Goal: Communication & Community: Share content

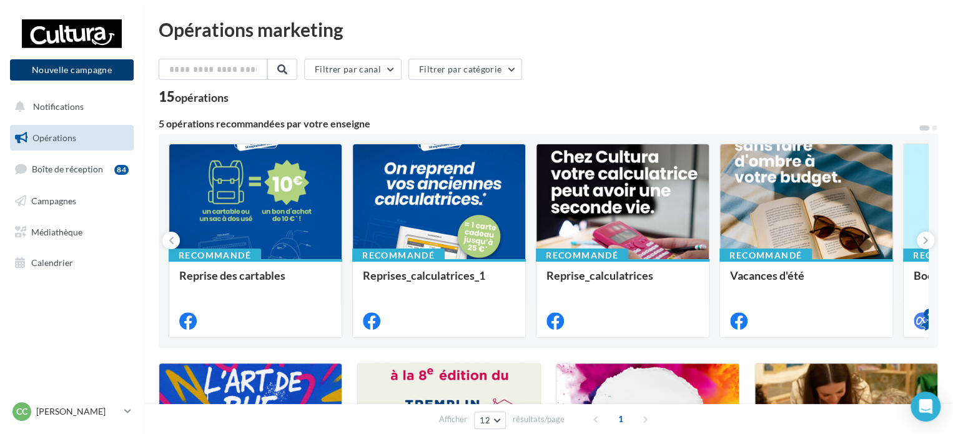
click at [68, 64] on button "Nouvelle campagne" at bounding box center [72, 69] width 124 height 21
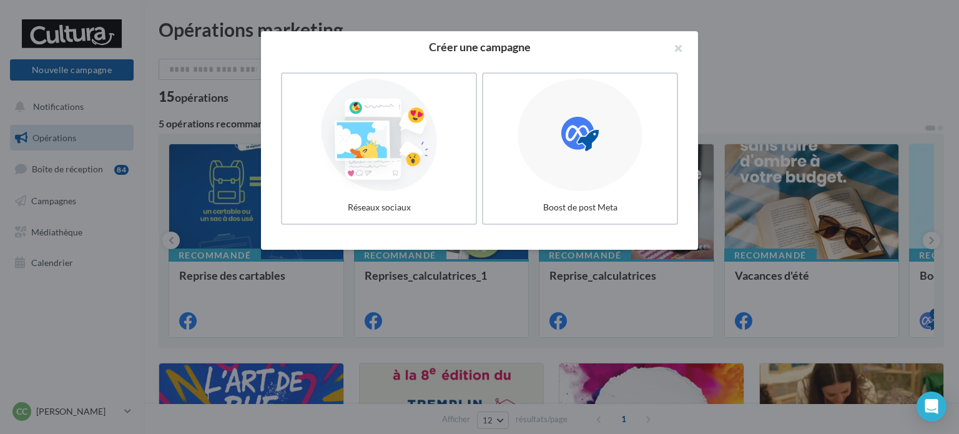
click at [392, 179] on div at bounding box center [379, 135] width 184 height 112
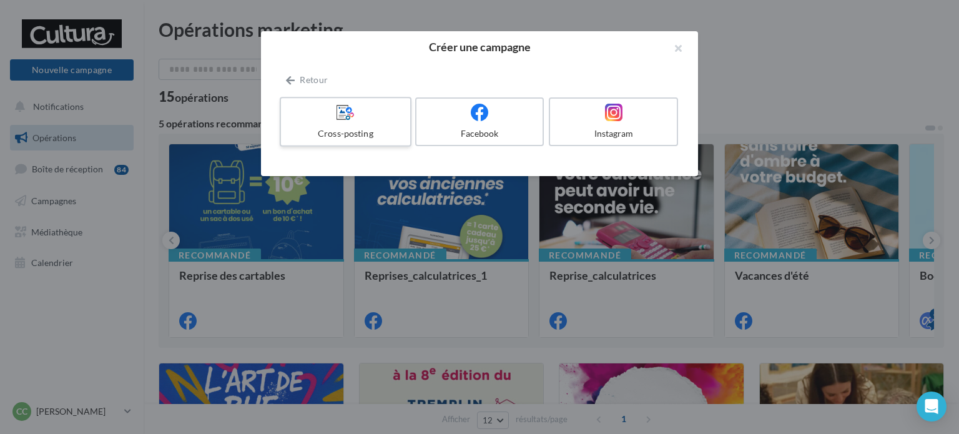
click at [398, 131] on div "Cross-posting" at bounding box center [345, 133] width 119 height 12
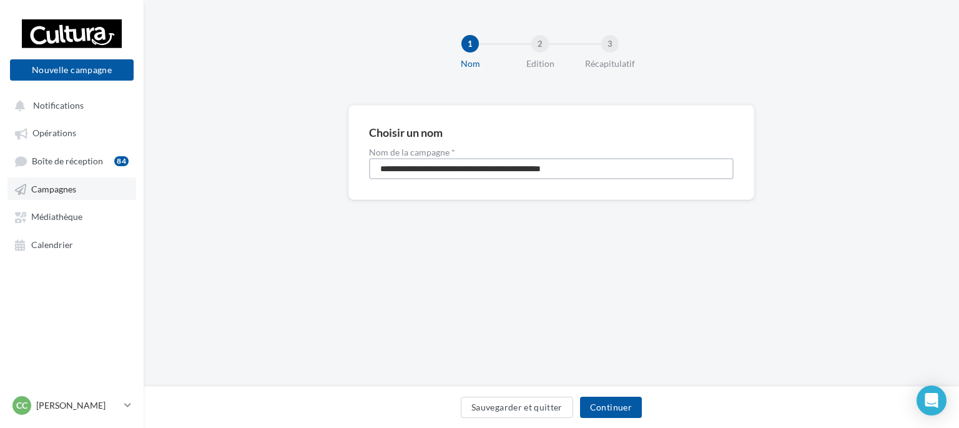
drag, startPoint x: 609, startPoint y: 169, endPoint x: 0, endPoint y: 184, distance: 609.1
click at [77, 197] on div "Nouvelle campagne Nouvelle campagne Notifications Opérations Boîte de réception…" at bounding box center [479, 214] width 959 height 428
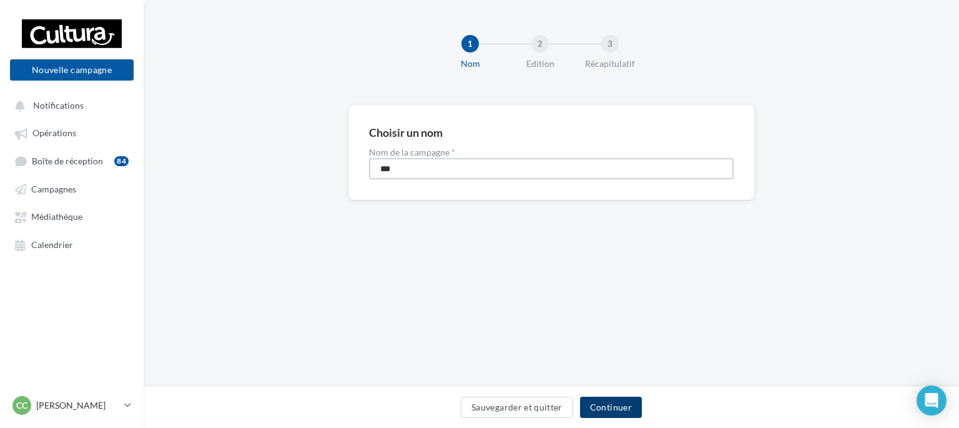
type input "***"
click at [638, 404] on button "Continuer" at bounding box center [611, 407] width 62 height 21
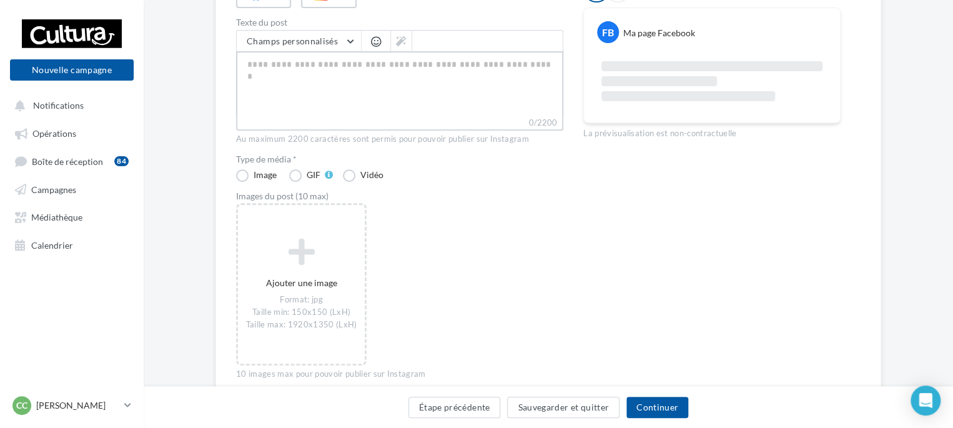
scroll to position [187, 0]
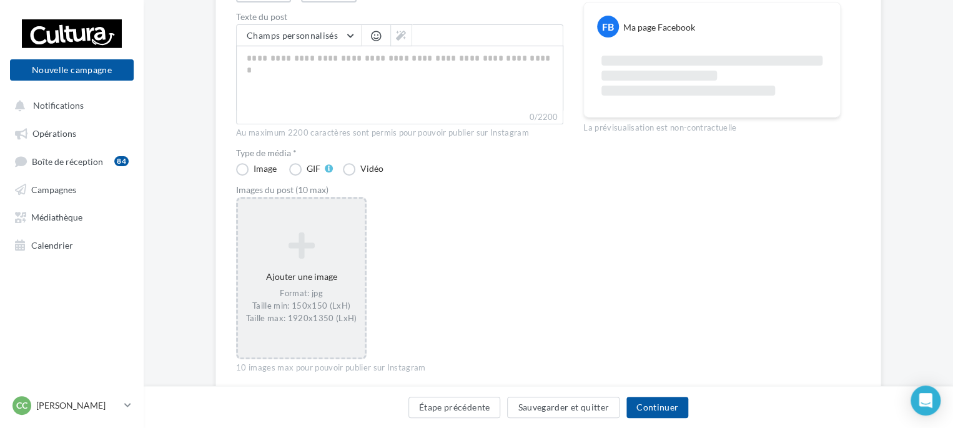
click at [304, 278] on div "Ajouter une image Format: jpg Taille min: 150x150 (LxH) Taille max: 1920x1350 (…" at bounding box center [301, 277] width 127 height 105
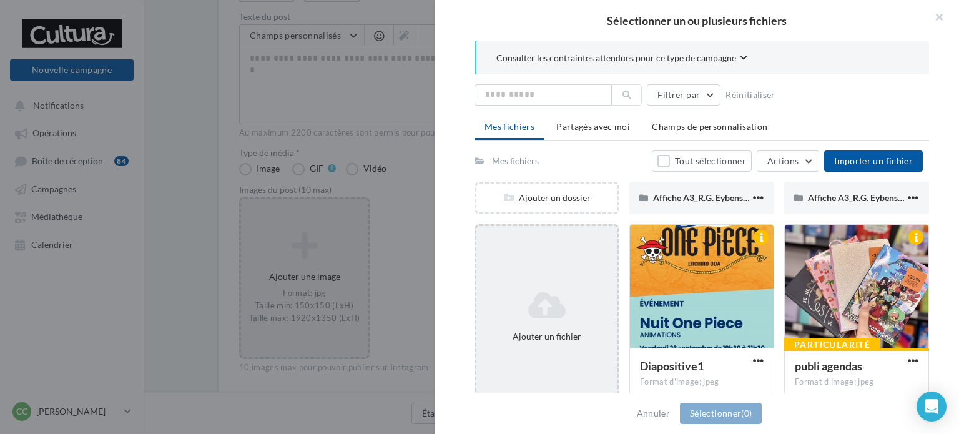
click at [547, 294] on icon at bounding box center [547, 305] width 131 height 30
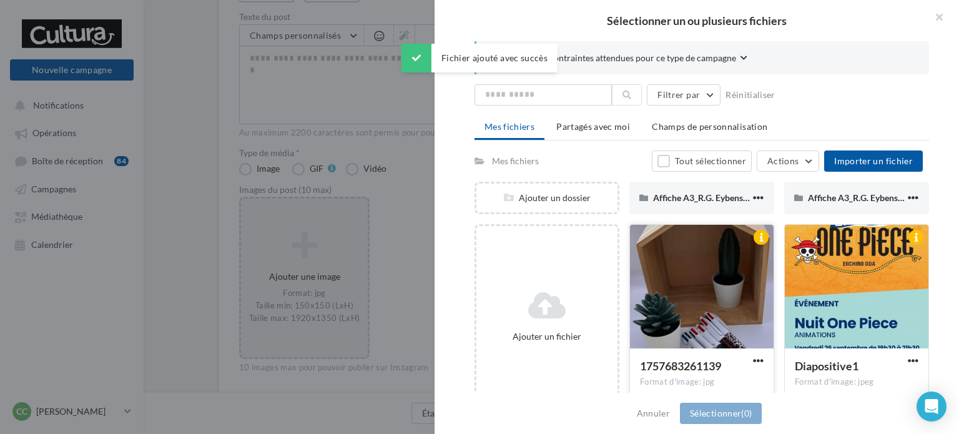
click at [690, 314] on div at bounding box center [702, 287] width 144 height 125
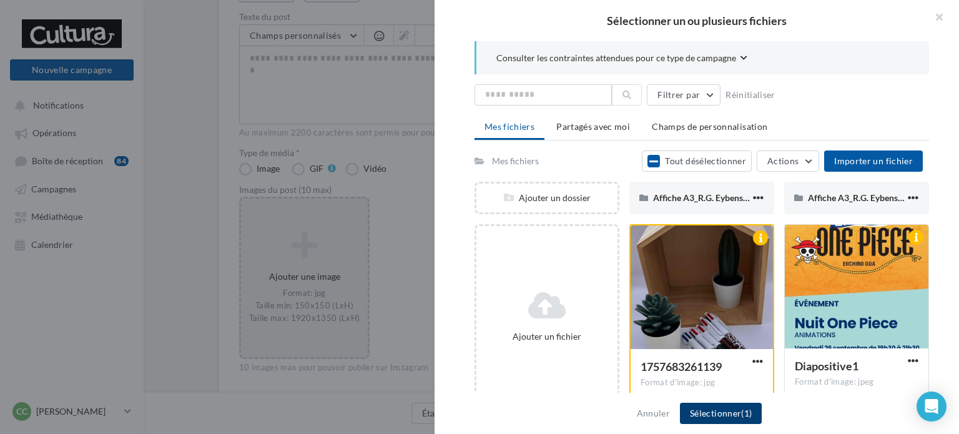
click at [725, 414] on button "Sélectionner (1)" at bounding box center [721, 413] width 82 height 21
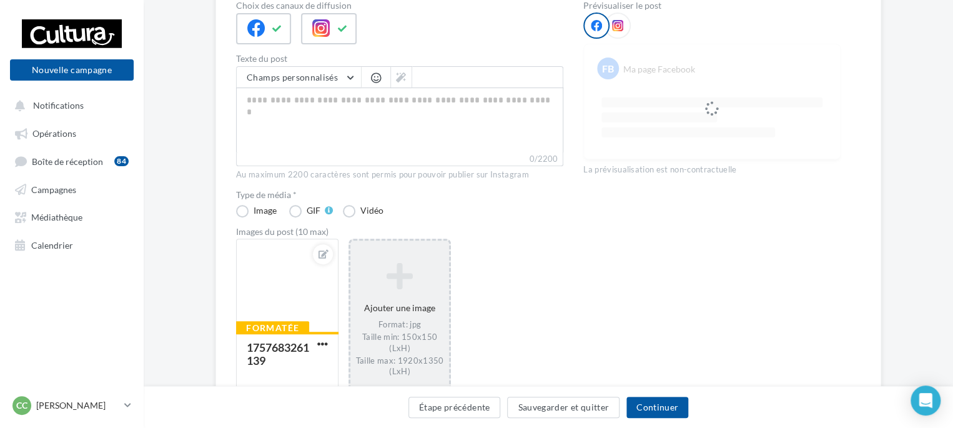
scroll to position [62, 0]
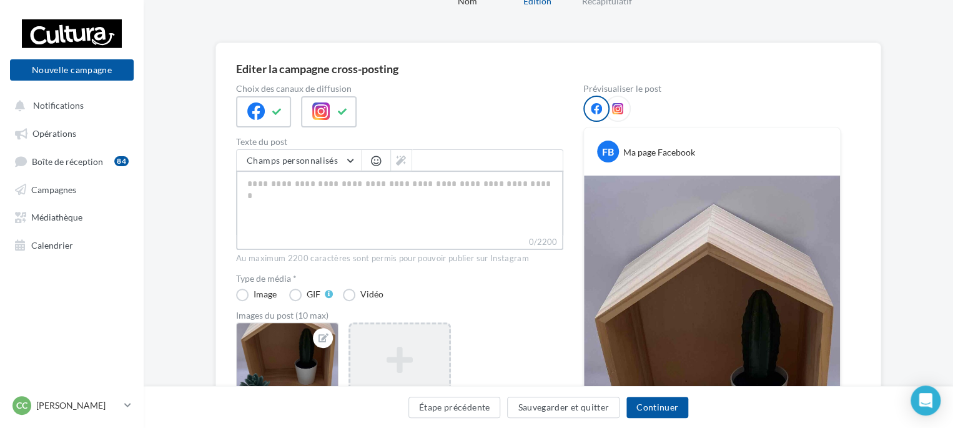
click at [275, 181] on textarea "0/2200" at bounding box center [399, 203] width 327 height 65
paste textarea "**********"
type textarea "**********"
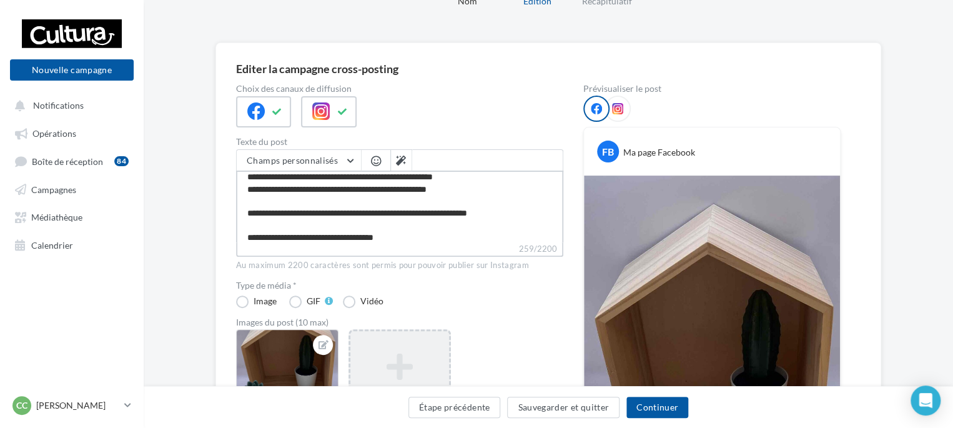
type textarea "**********"
click at [521, 304] on div "Type de média * Image GIF Vidéo" at bounding box center [399, 293] width 327 height 27
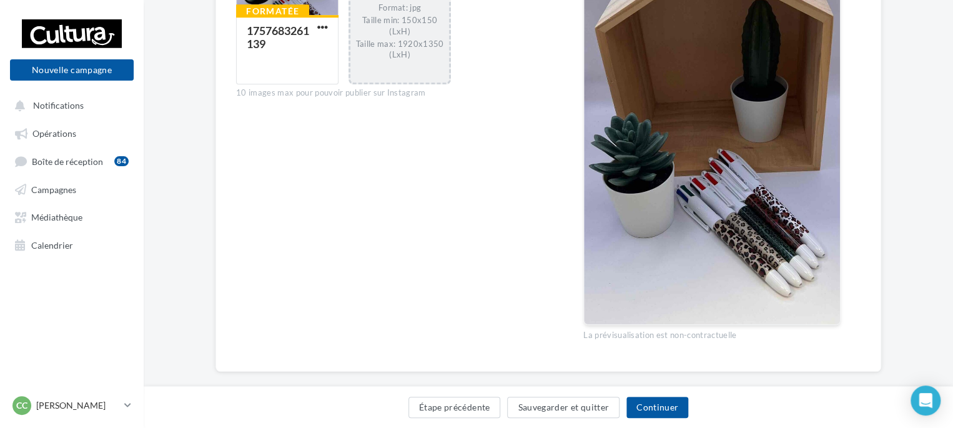
scroll to position [486, 0]
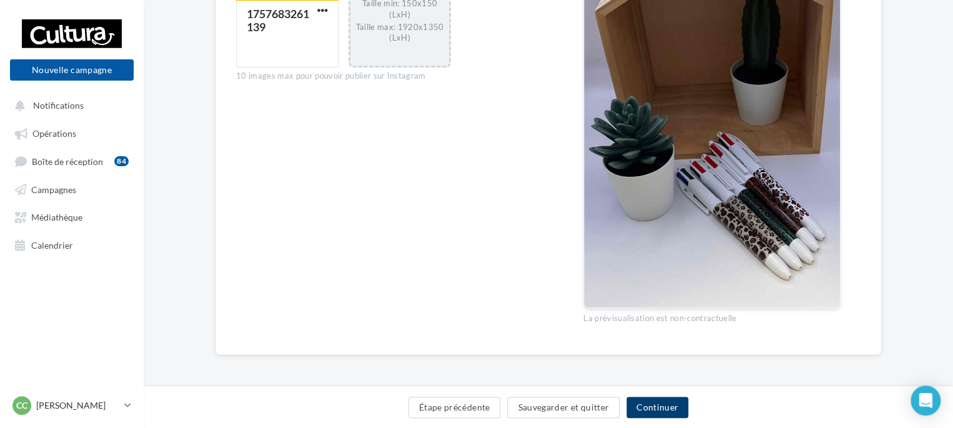
click at [656, 410] on button "Continuer" at bounding box center [657, 407] width 62 height 21
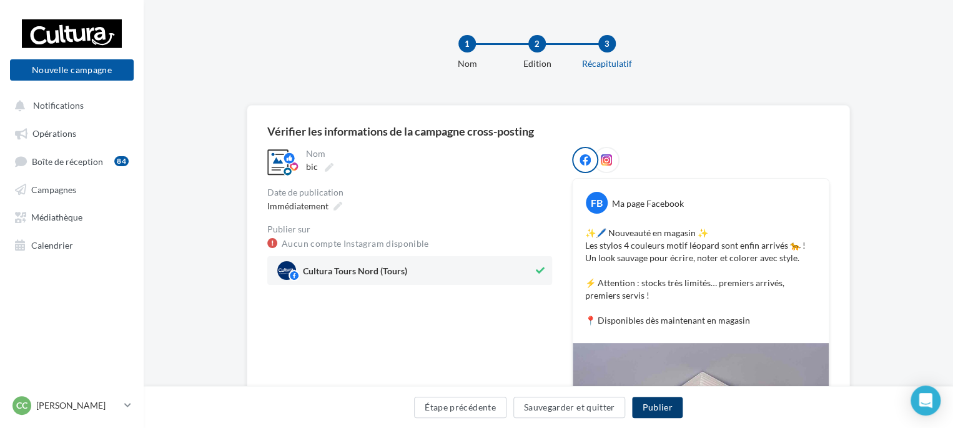
click at [675, 408] on button "Publier" at bounding box center [657, 407] width 50 height 21
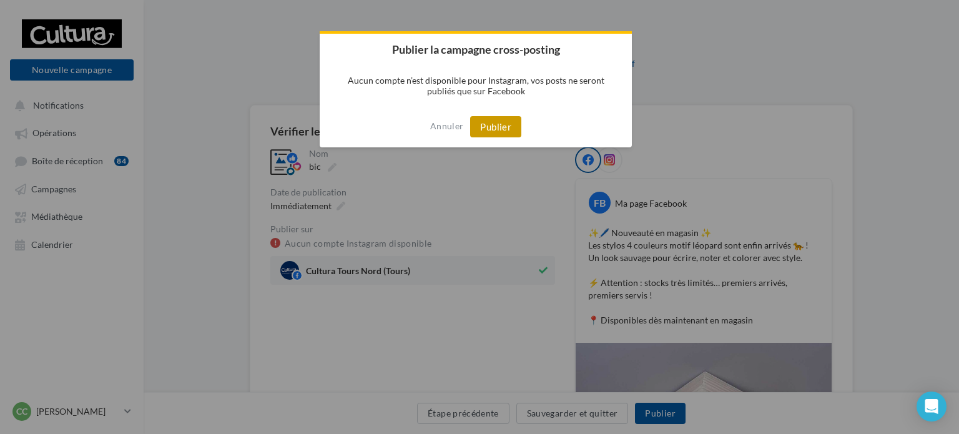
click at [478, 127] on button "Publier" at bounding box center [495, 126] width 51 height 21
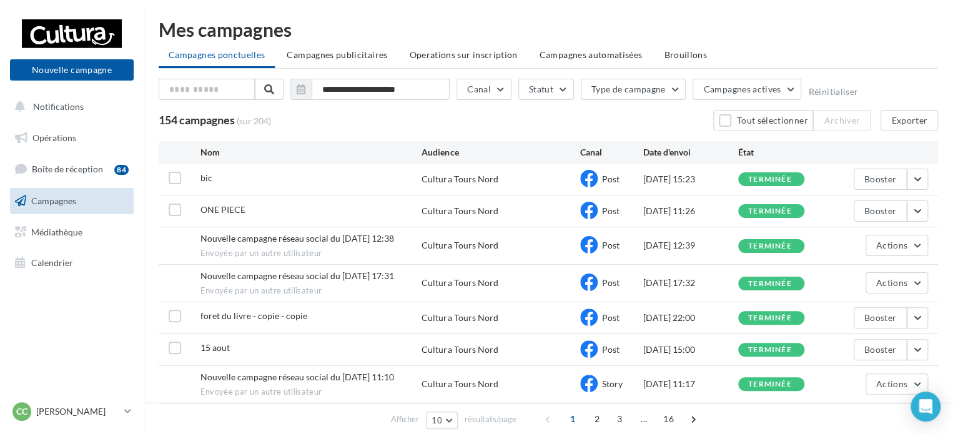
click at [669, 207] on div "09/09/2025 11:26" at bounding box center [690, 211] width 95 height 12
click at [225, 209] on span "ONE PIECE" at bounding box center [222, 209] width 45 height 11
drag, startPoint x: 225, startPoint y: 209, endPoint x: 265, endPoint y: 196, distance: 41.9
click at [225, 208] on span "ONE PIECE" at bounding box center [222, 209] width 45 height 11
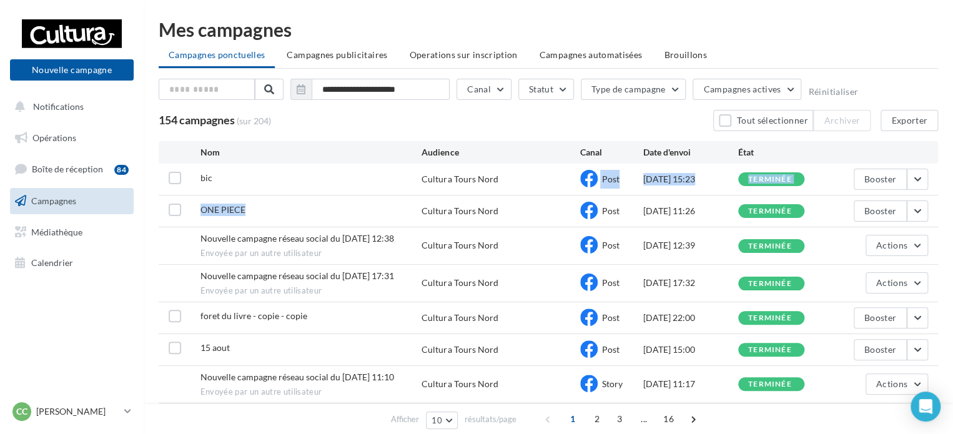
click at [425, 196] on div "bic Cultura Tours Nord Post 12/09/2025 15:23 terminée Booster ONE PIECE Cultura…" at bounding box center [548, 336] width 779 height 345
click at [471, 212] on div "Cultura Tours Nord" at bounding box center [460, 211] width 76 height 12
click at [472, 212] on div "Cultura Tours Nord" at bounding box center [460, 211] width 76 height 12
click at [474, 204] on div "ONE PIECE Cultura Tours Nord Post 09/09/2025 11:26 terminée Booster" at bounding box center [548, 210] width 779 height 31
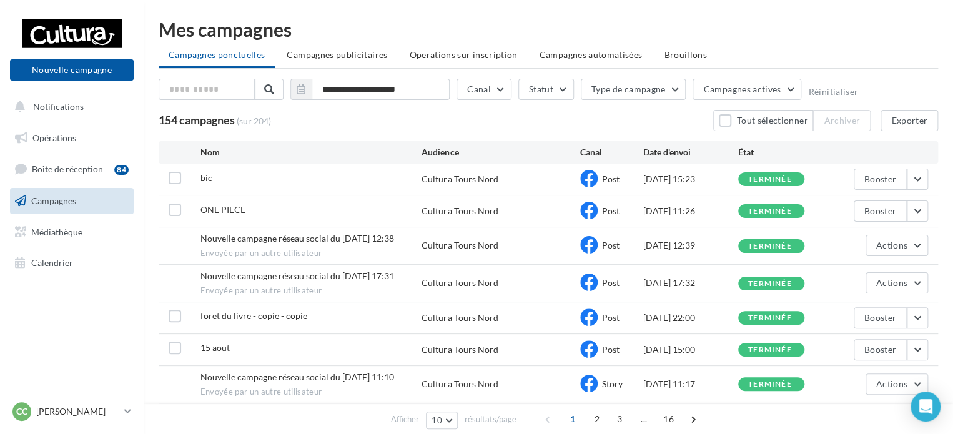
click at [218, 207] on span "ONE PIECE" at bounding box center [222, 209] width 45 height 11
click at [804, 217] on div "ONE PIECE Cultura Tours Nord Post 09/09/2025 11:26 terminée Booster" at bounding box center [548, 210] width 779 height 31
click at [774, 212] on div "terminée" at bounding box center [770, 211] width 44 height 8
click at [402, 181] on div "bic" at bounding box center [311, 180] width 222 height 16
click at [241, 219] on div "ONE PIECE Cultura Tours Nord Post 09/09/2025 11:26 terminée Booster" at bounding box center [548, 210] width 779 height 31
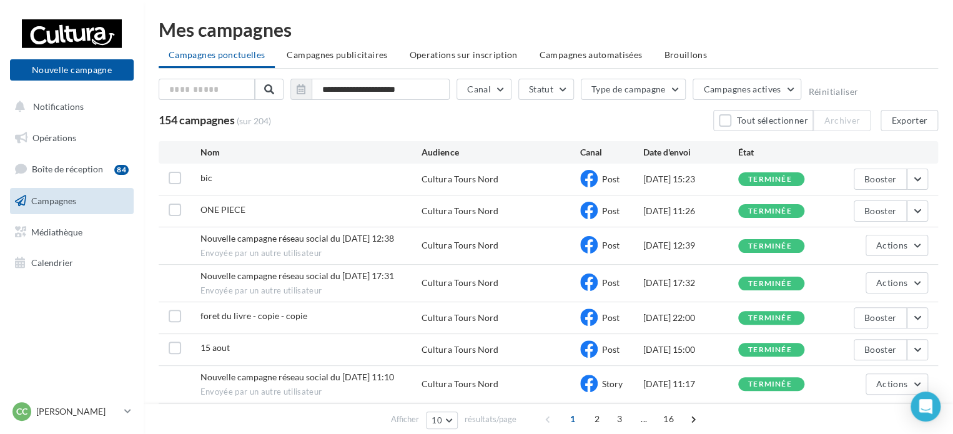
click at [239, 209] on span "ONE PIECE" at bounding box center [222, 209] width 45 height 11
click at [410, 202] on div "ONE PIECE Cultura Tours Nord Post 09/09/2025 11:26 terminée Booster" at bounding box center [548, 210] width 779 height 31
click at [327, 266] on div "Nouvelle campagne réseau social du 01-09-2025 17:31 Envoyée par un autre utilis…" at bounding box center [548, 283] width 779 height 37
click at [68, 99] on button "Notifications" at bounding box center [69, 107] width 124 height 26
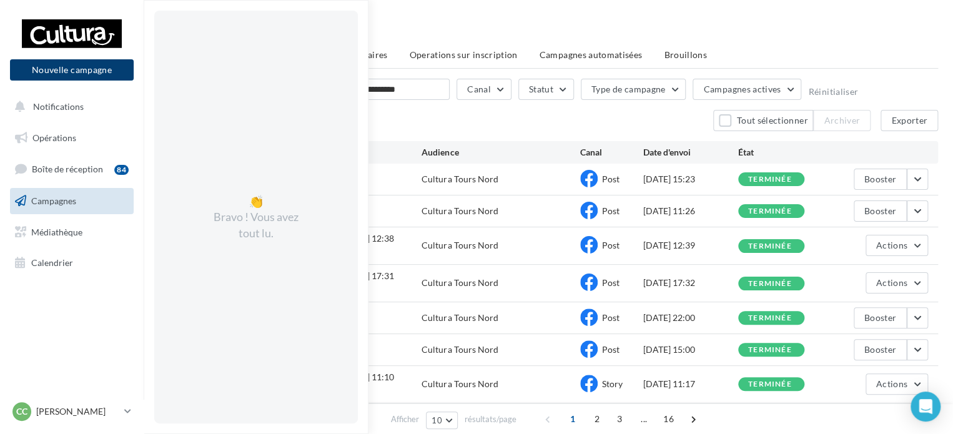
click at [75, 73] on button "Nouvelle campagne" at bounding box center [72, 69] width 124 height 21
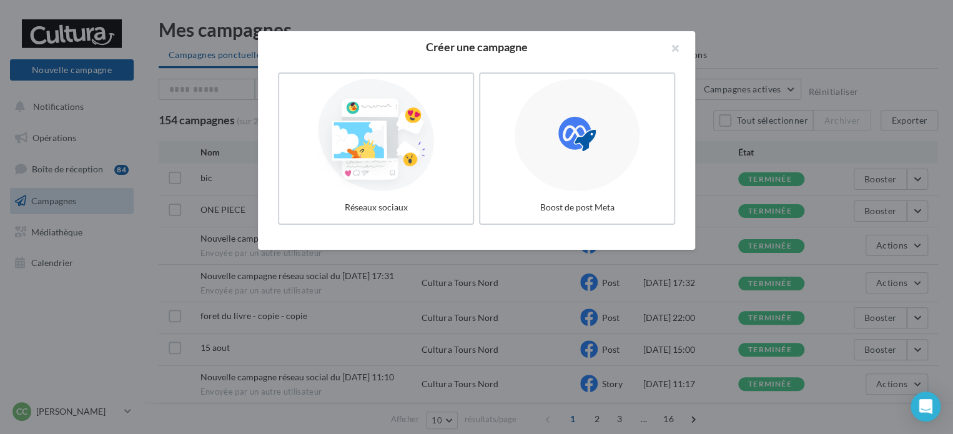
click at [96, 345] on div at bounding box center [476, 217] width 953 height 434
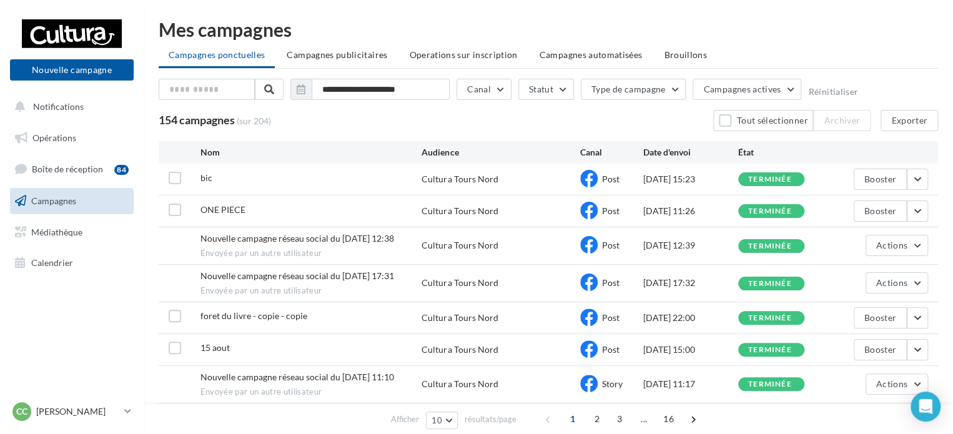
click at [538, 341] on div "15 aout Cultura Tours Nord Post 19/08/2025 15:00 terminée Booster" at bounding box center [548, 349] width 779 height 31
